Goal: Task Accomplishment & Management: Manage account settings

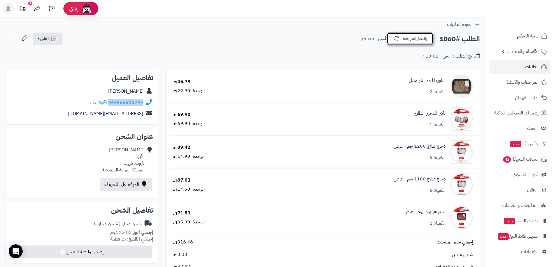
click at [397, 40] on icon "button" at bounding box center [396, 38] width 7 height 7
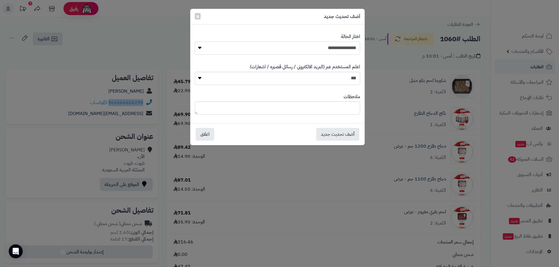
click at [339, 49] on select "**********" at bounding box center [277, 48] width 165 height 13
select select "*"
click at [195, 42] on select "**********" at bounding box center [277, 48] width 165 height 13
click at [339, 134] on button "أضف تحديث جديد" at bounding box center [337, 134] width 43 height 13
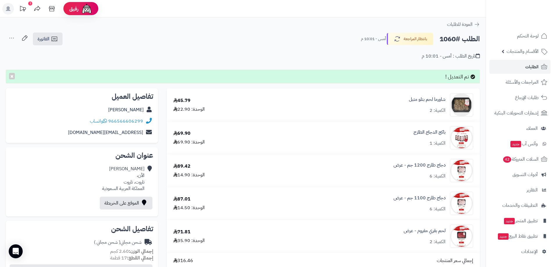
click at [392, 56] on div "تاريخ الطلب : أمس - 10:01 م" at bounding box center [243, 53] width 474 height 14
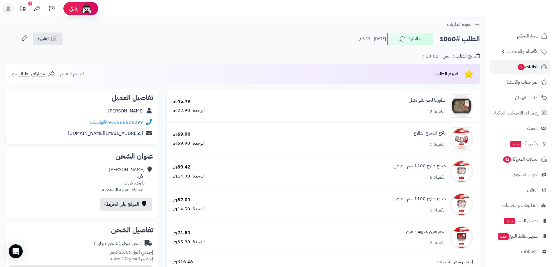
click at [527, 63] on span "الطلبات 1" at bounding box center [528, 67] width 22 height 8
click at [522, 68] on span "1" at bounding box center [521, 67] width 7 height 6
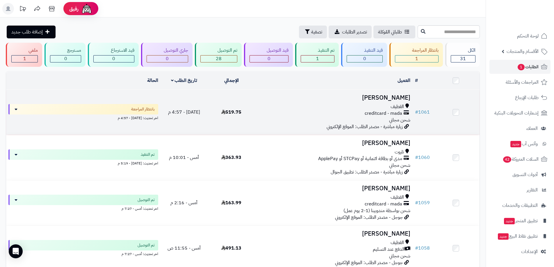
click at [299, 107] on div "القطيف" at bounding box center [333, 107] width 153 height 7
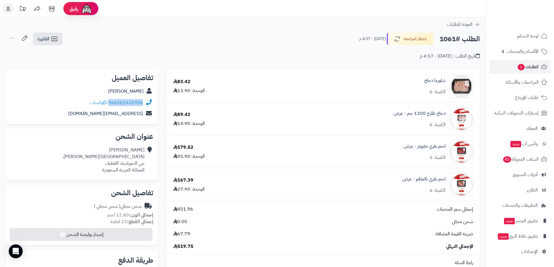
drag, startPoint x: 143, startPoint y: 106, endPoint x: 111, endPoint y: 104, distance: 31.8
click at [111, 104] on div "966562432906 واتساب" at bounding box center [81, 102] width 143 height 11
copy link "966562432906"
click at [349, 184] on div "لحم بقري بالعظم - عرض الكمية: 6" at bounding box center [374, 184] width 207 height 23
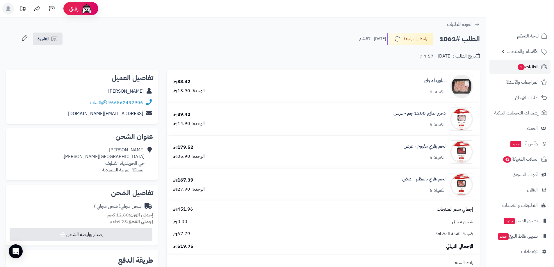
click at [522, 65] on span "1" at bounding box center [521, 67] width 8 height 7
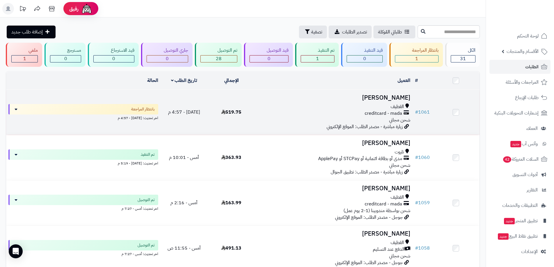
click at [329, 96] on h3 "[PERSON_NAME]" at bounding box center [333, 98] width 153 height 7
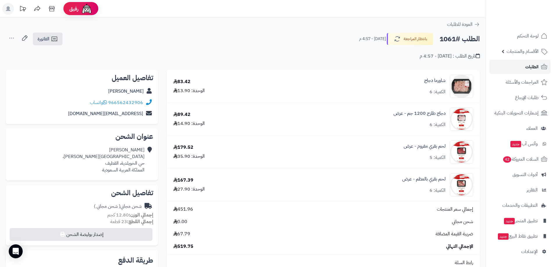
click at [536, 69] on span "الطلبات" at bounding box center [531, 67] width 13 height 8
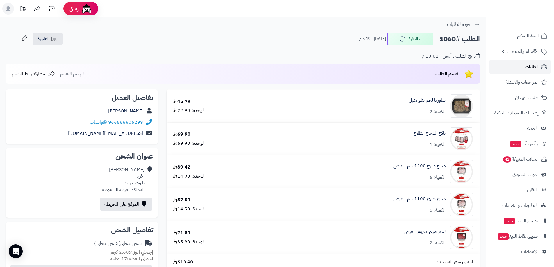
click at [523, 62] on link "الطلبات" at bounding box center [520, 67] width 61 height 14
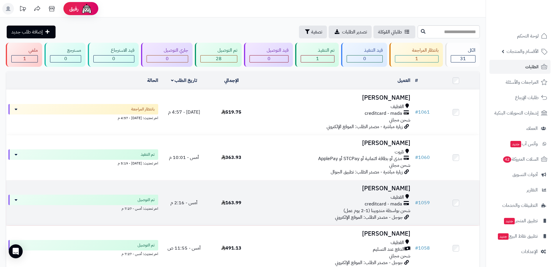
click at [366, 190] on h3 "Hassan Alramadan" at bounding box center [333, 188] width 153 height 7
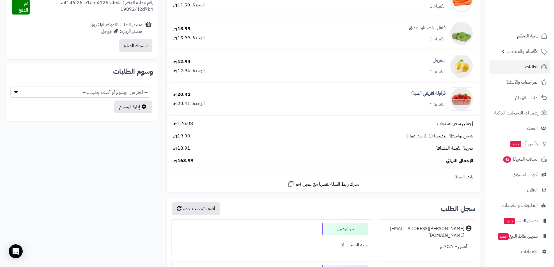
scroll to position [262, 0]
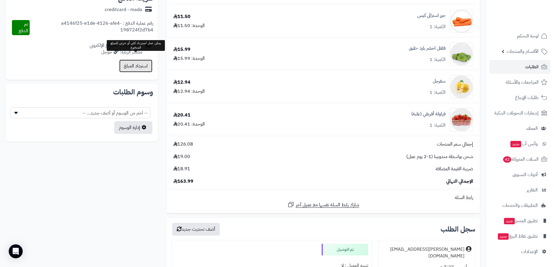
click at [137, 60] on button "استرداد المبلغ" at bounding box center [135, 66] width 33 height 13
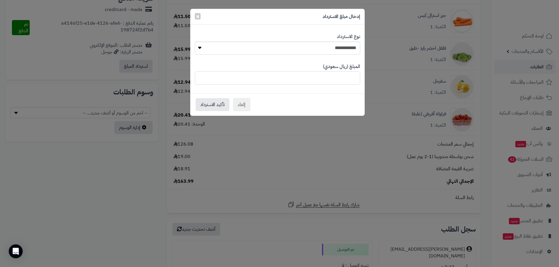
click at [331, 76] on input "******" at bounding box center [277, 78] width 165 height 13
click at [331, 77] on input "******" at bounding box center [277, 78] width 165 height 13
type input "****"
click at [216, 104] on button "تأكيد الاسترداد" at bounding box center [212, 104] width 34 height 13
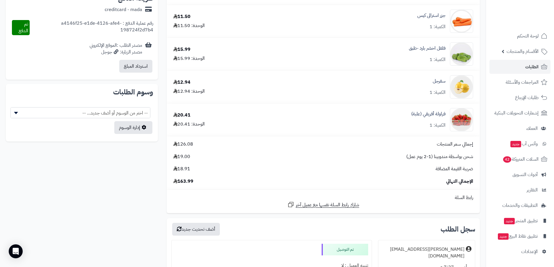
scroll to position [197, 0]
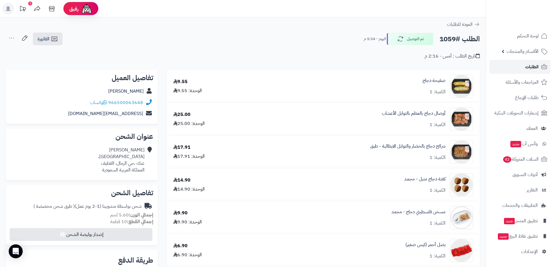
click at [524, 67] on link "الطلبات" at bounding box center [520, 67] width 61 height 14
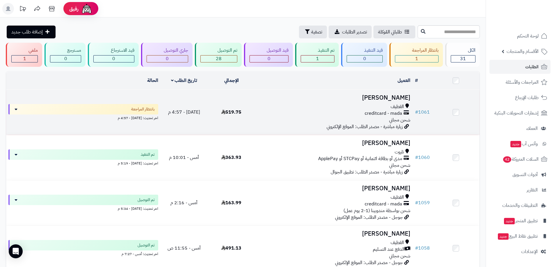
click at [276, 100] on h3 "[PERSON_NAME]" at bounding box center [333, 98] width 153 height 7
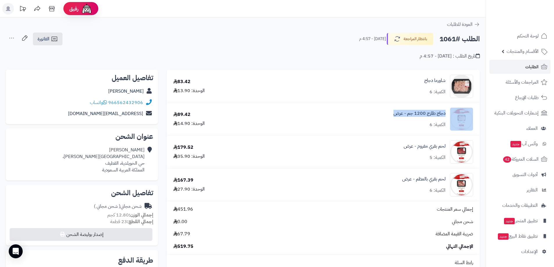
drag, startPoint x: 387, startPoint y: 114, endPoint x: 454, endPoint y: 111, distance: 67.5
click at [454, 111] on div "دجاج طازج 1200 جم - عرض الكمية: 6" at bounding box center [374, 119] width 207 height 23
click at [401, 125] on div "دجاج طازج 1200 جم - عرض الكمية: 6" at bounding box center [420, 119] width 52 height 18
drag, startPoint x: 432, startPoint y: 125, endPoint x: 443, endPoint y: 124, distance: 10.8
click at [443, 124] on div "دجاج طازج 1200 جم - عرض الكمية: 6" at bounding box center [420, 119] width 52 height 18
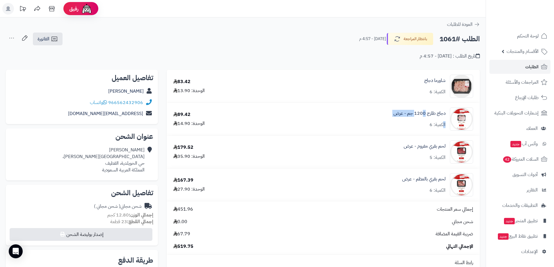
click at [413, 121] on div "دجاج طازج 1200 جم - عرض الكمية: 6" at bounding box center [420, 119] width 52 height 18
drag, startPoint x: 383, startPoint y: 114, endPoint x: 445, endPoint y: 114, distance: 62.5
click at [445, 114] on div "دجاج طازج 1200 جم - عرض الكمية: 6" at bounding box center [374, 119] width 207 height 23
click at [417, 124] on div "دجاج طازج 1200 جم - عرض الكمية: 6" at bounding box center [420, 119] width 52 height 18
drag, startPoint x: 417, startPoint y: 123, endPoint x: 439, endPoint y: 124, distance: 22.4
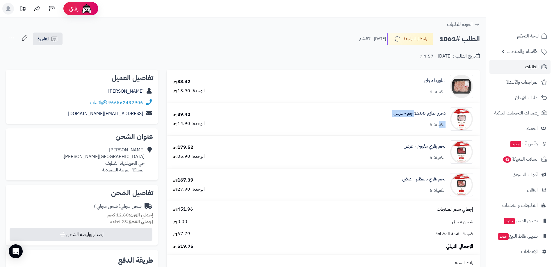
click at [439, 124] on div "دجاج طازج 1200 جم - عرض الكمية: 6" at bounding box center [420, 119] width 52 height 18
click at [415, 125] on div "دجاج طازج 1200 جم - عرض الكمية: 6" at bounding box center [420, 119] width 52 height 18
drag, startPoint x: 388, startPoint y: 114, endPoint x: 443, endPoint y: 115, distance: 55.0
click at [443, 115] on div "دجاج طازج 1200 جم - عرض الكمية: 6" at bounding box center [374, 119] width 207 height 23
click at [424, 125] on div "دجاج طازج 1200 جم - عرض الكمية: 6" at bounding box center [420, 119] width 52 height 18
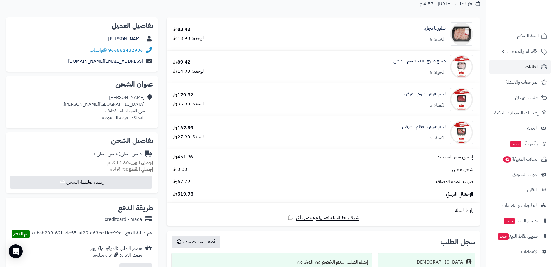
scroll to position [58, 0]
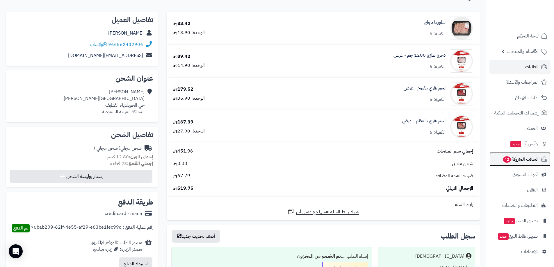
click at [506, 156] on span "42" at bounding box center [507, 159] width 8 height 6
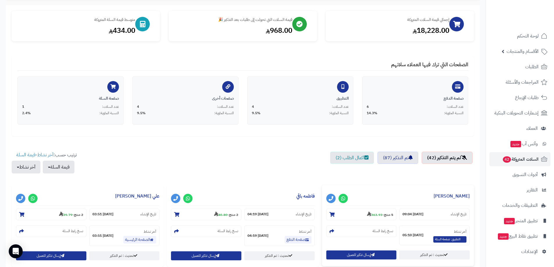
scroll to position [58, 0]
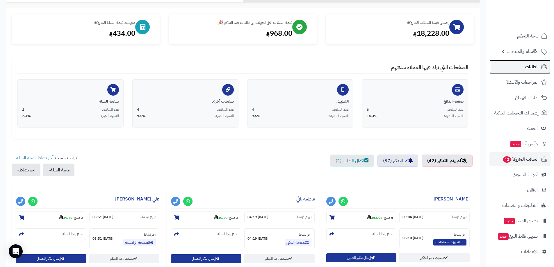
click at [522, 67] on link "الطلبات" at bounding box center [520, 67] width 61 height 14
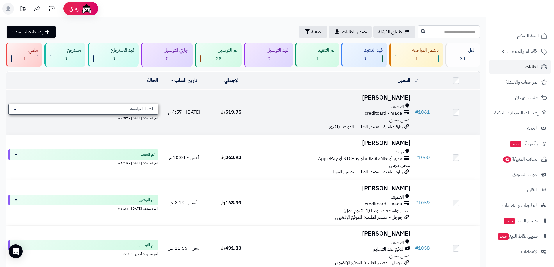
click at [119, 108] on div "بانتظار المراجعة" at bounding box center [83, 109] width 150 height 11
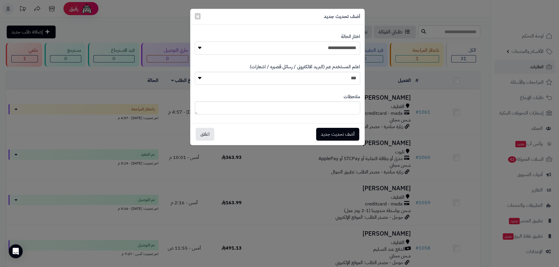
click at [345, 46] on select "**********" at bounding box center [277, 48] width 165 height 13
select select "**"
click at [195, 42] on select "**********" at bounding box center [277, 48] width 165 height 13
click at [348, 130] on button "أضف تحديث جديد" at bounding box center [337, 134] width 43 height 13
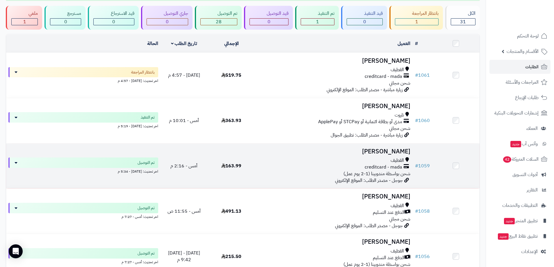
scroll to position [58, 0]
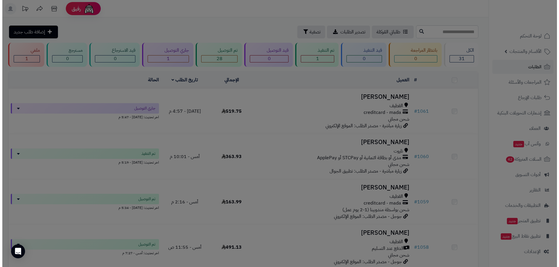
scroll to position [39, 0]
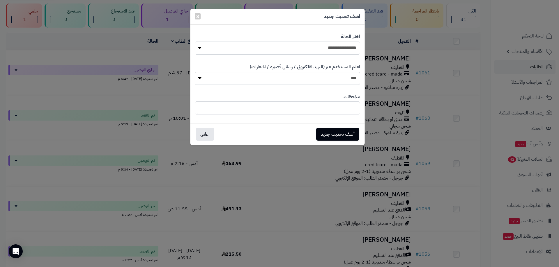
click at [341, 49] on select "**********" at bounding box center [277, 48] width 165 height 13
select select "**"
click at [195, 42] on select "**********" at bounding box center [277, 48] width 165 height 13
click at [346, 134] on button "أضف تحديث جديد" at bounding box center [337, 134] width 43 height 13
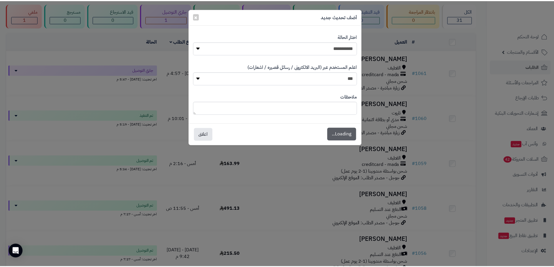
scroll to position [58, 0]
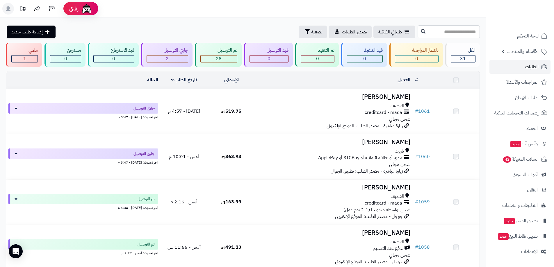
scroll to position [39, 0]
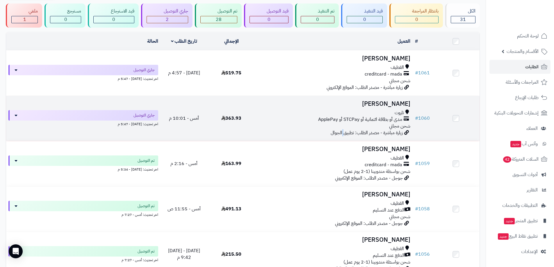
click at [343, 134] on span "زيارة مباشرة - مصدر الطلب: تطبيق الجوال" at bounding box center [367, 132] width 72 height 7
click at [348, 110] on div "تاروت" at bounding box center [333, 113] width 153 height 7
click at [349, 110] on div "تاروت" at bounding box center [333, 113] width 153 height 7
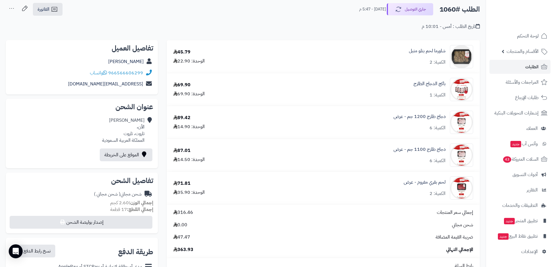
scroll to position [29, 0]
click at [517, 64] on link "الطلبات" at bounding box center [520, 67] width 61 height 14
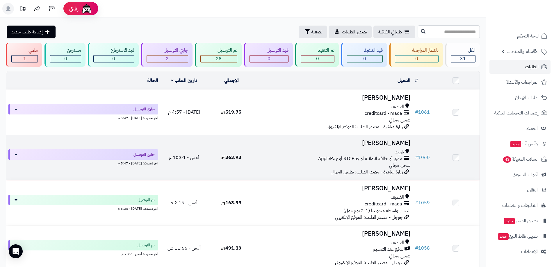
click at [313, 147] on td "[PERSON_NAME] تاروت مدى أو بطاقة ائتمانية أو STCPay أو ApplePay شحن مجاني زيارة…" at bounding box center [334, 157] width 158 height 45
click at [316, 150] on div "تاروت" at bounding box center [333, 152] width 153 height 7
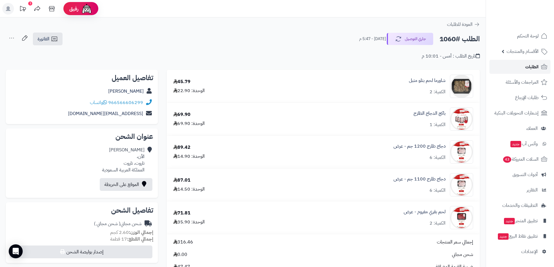
click at [526, 70] on span "الطلبات" at bounding box center [531, 67] width 13 height 8
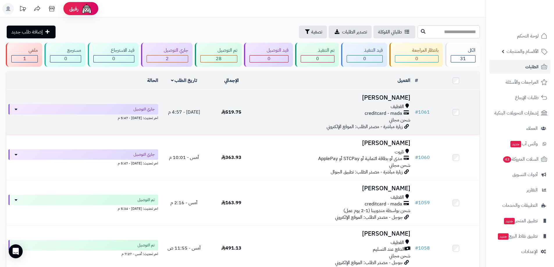
click at [269, 111] on div "creditcard - mada" at bounding box center [333, 113] width 153 height 7
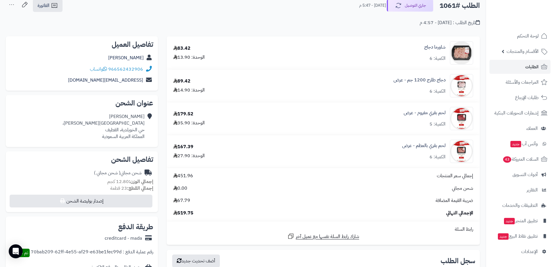
scroll to position [29, 0]
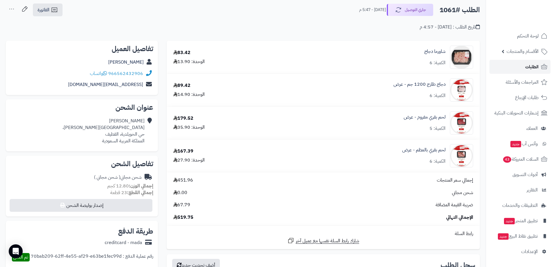
click at [533, 65] on span "الطلبات" at bounding box center [531, 67] width 13 height 8
